Goal: Browse casually

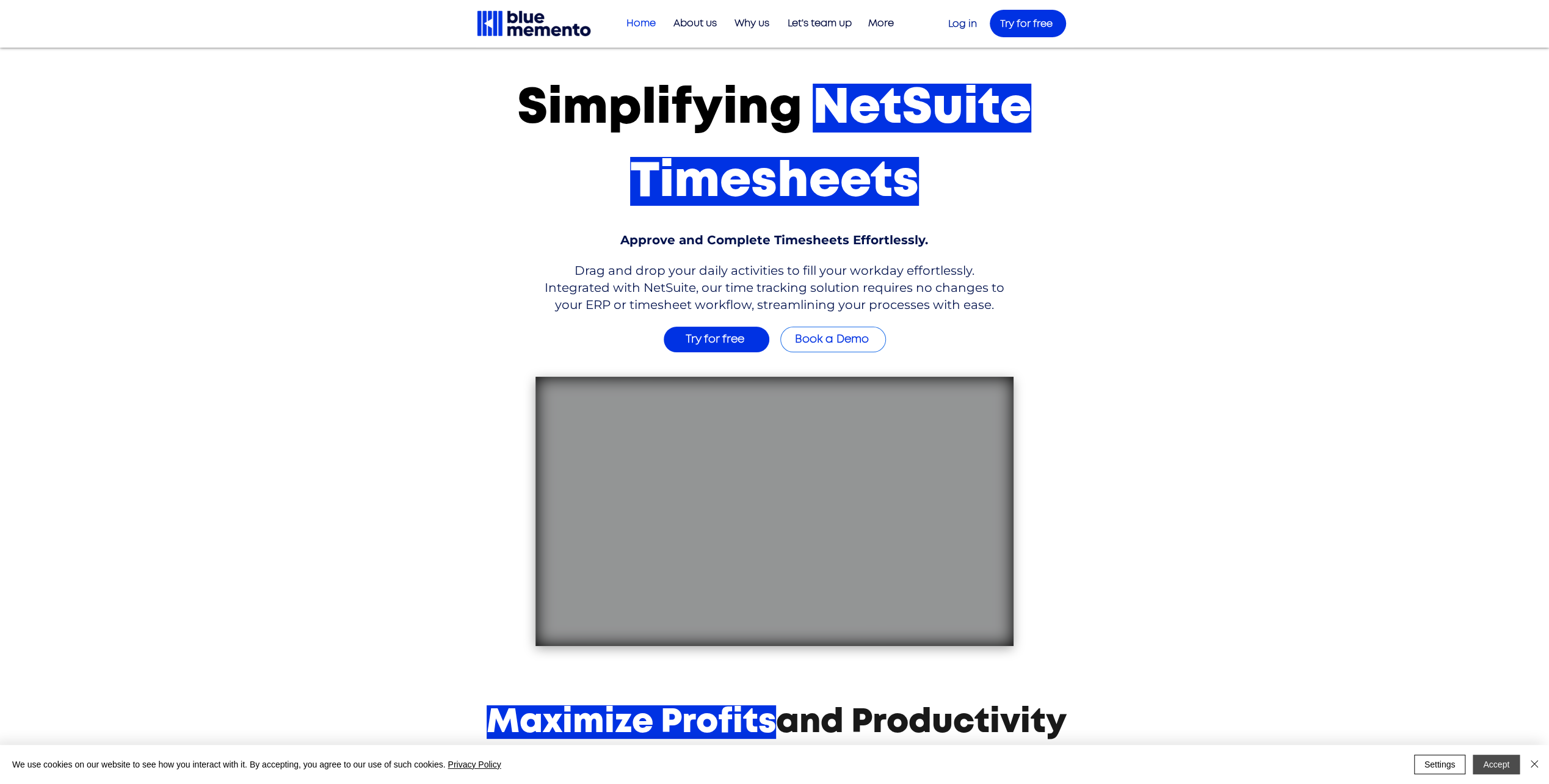
click at [1489, 763] on button "Accept" at bounding box center [1496, 764] width 47 height 19
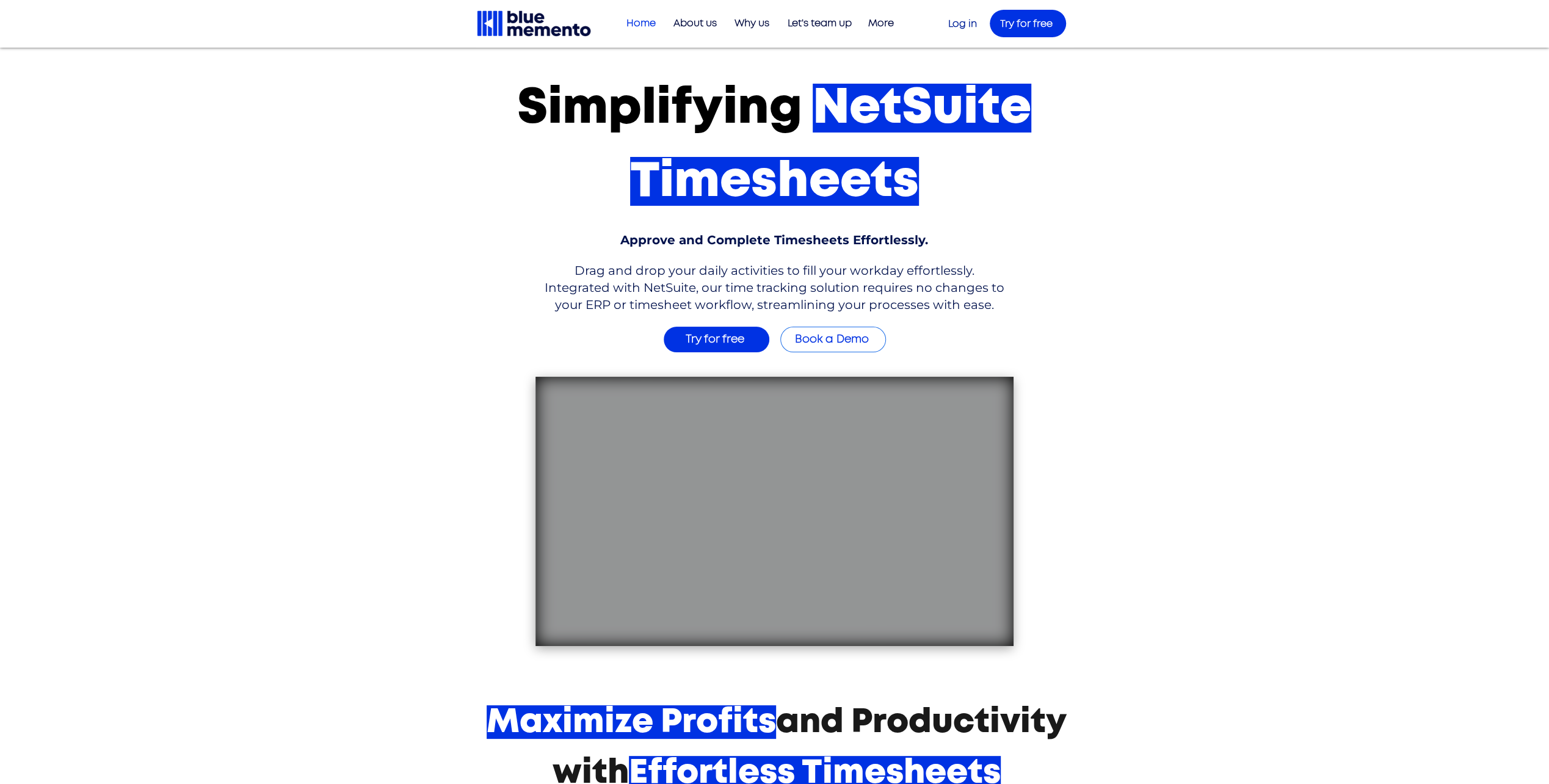
click at [1279, 476] on div "main content" at bounding box center [774, 356] width 1549 height 618
click at [1378, 75] on div "main content" at bounding box center [774, 356] width 1549 height 618
